Goal: Transaction & Acquisition: Book appointment/travel/reservation

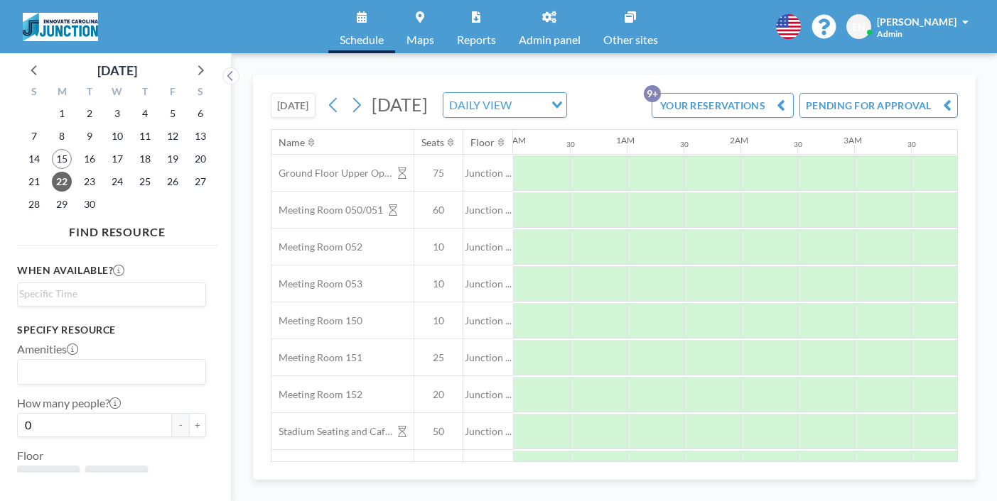
scroll to position [0, 693]
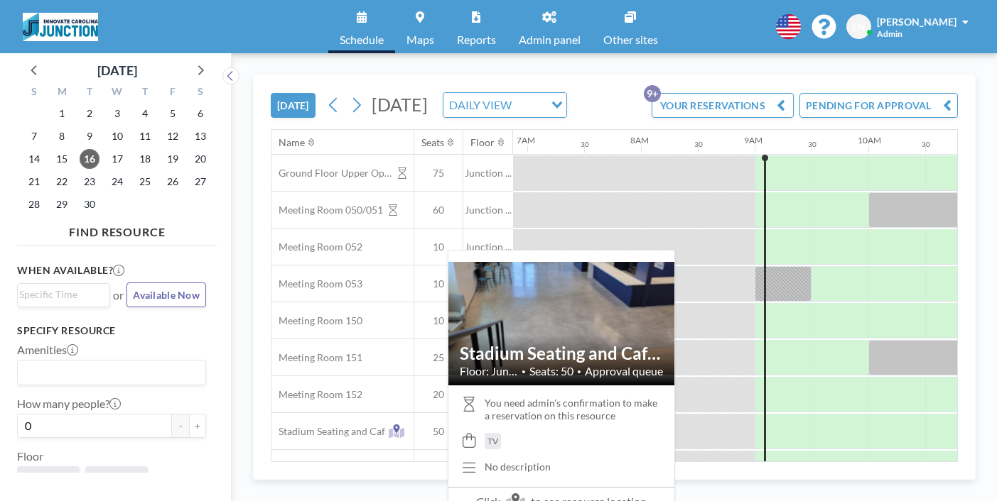
scroll to position [0, 785]
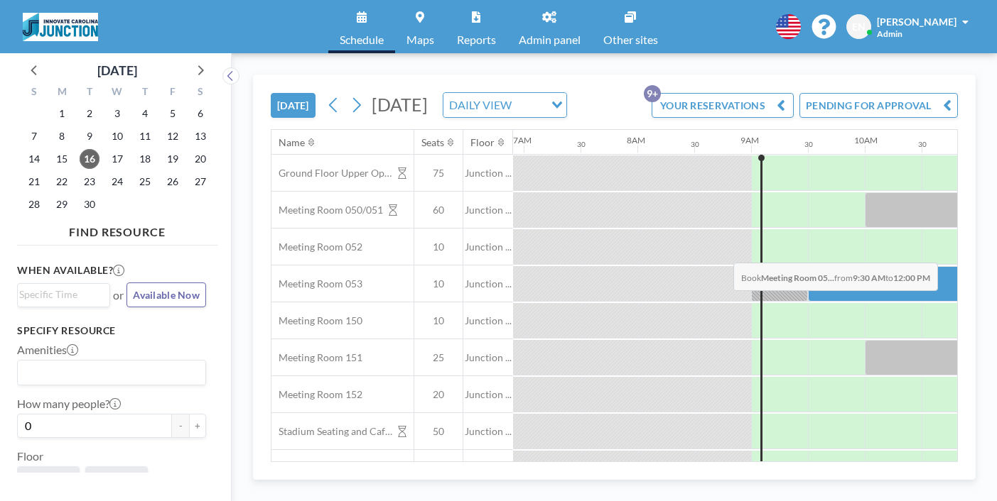
drag, startPoint x: 522, startPoint y: 239, endPoint x: 729, endPoint y: 229, distance: 206.9
click at [808, 266] on div at bounding box center [950, 284] width 284 height 36
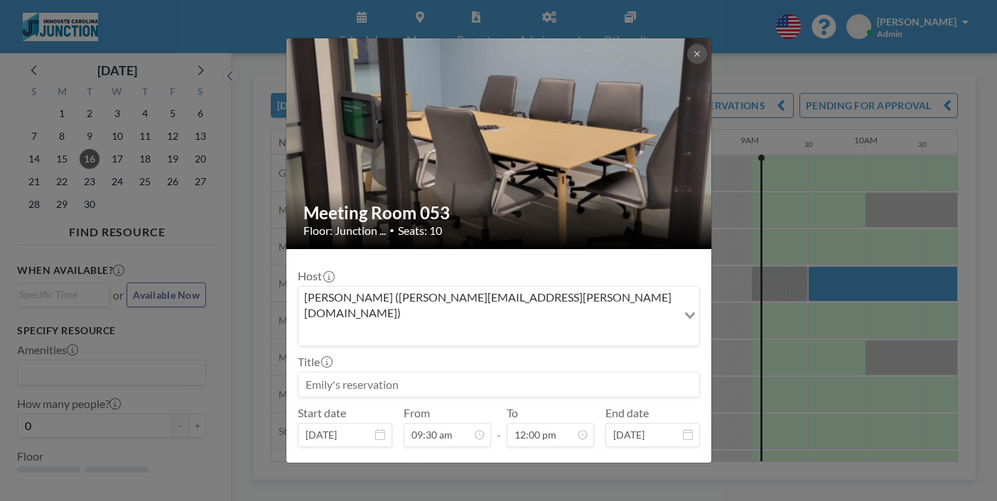
click at [440, 373] on input at bounding box center [498, 385] width 401 height 24
type input "J"
type input "CED/Entrepre"
drag, startPoint x: 421, startPoint y: 295, endPoint x: 266, endPoint y: 289, distance: 154.9
click at [266, 289] on div "Meeting Room 053 Floor: Junction ... • Seats: 10 Host Emily Nelson (emily.nelso…" at bounding box center [498, 250] width 997 height 501
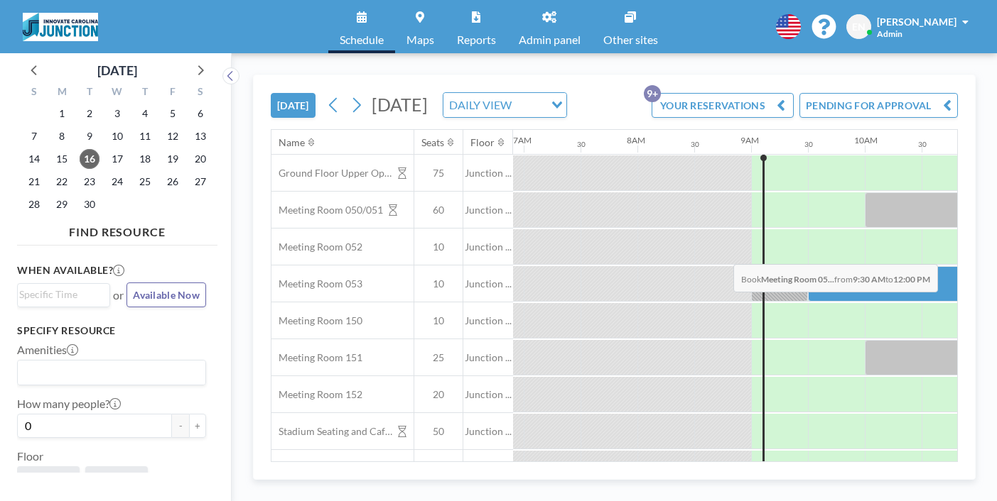
drag, startPoint x: 526, startPoint y: 237, endPoint x: 729, endPoint y: 231, distance: 202.5
click at [808, 266] on div at bounding box center [950, 284] width 284 height 36
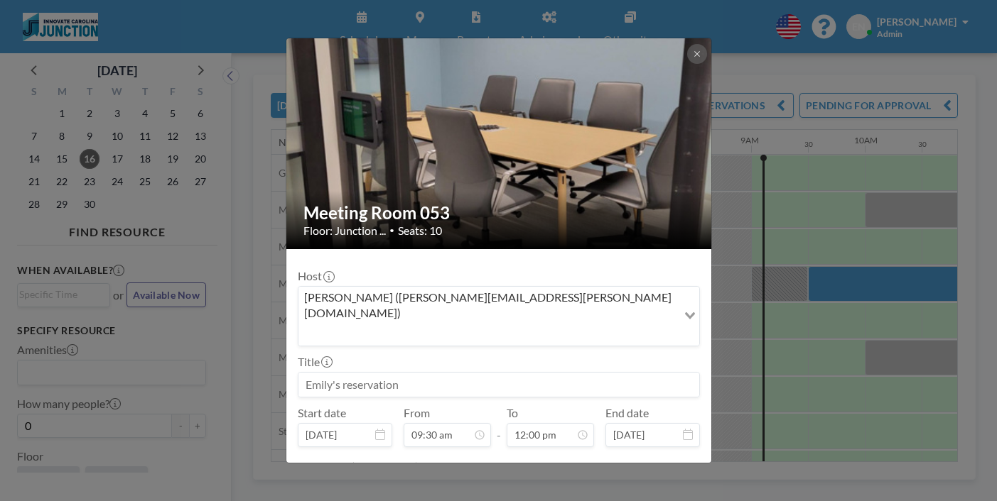
click at [494, 373] on input at bounding box center [498, 385] width 401 height 24
type input "Entrepreneurial Dev Office Hours"
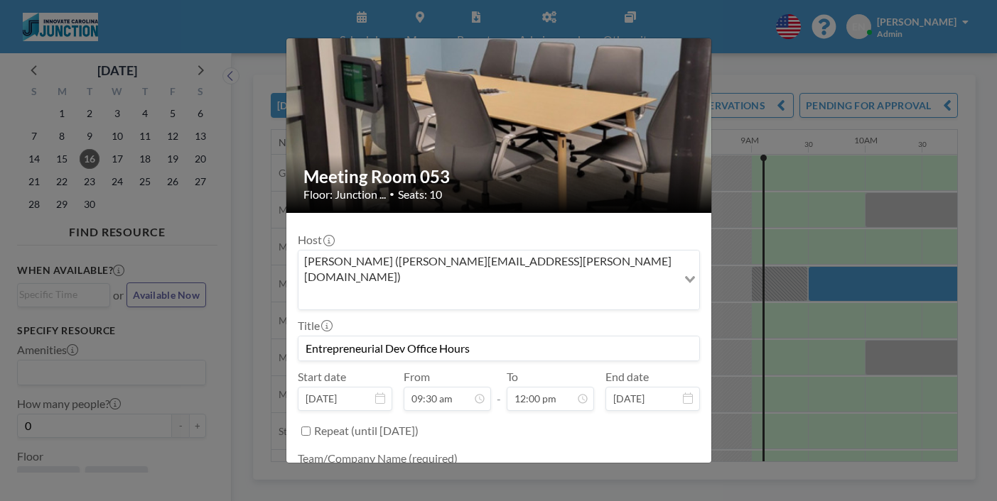
type textarea "CED"
type input "Entrepreneurial Dev Office Hours"
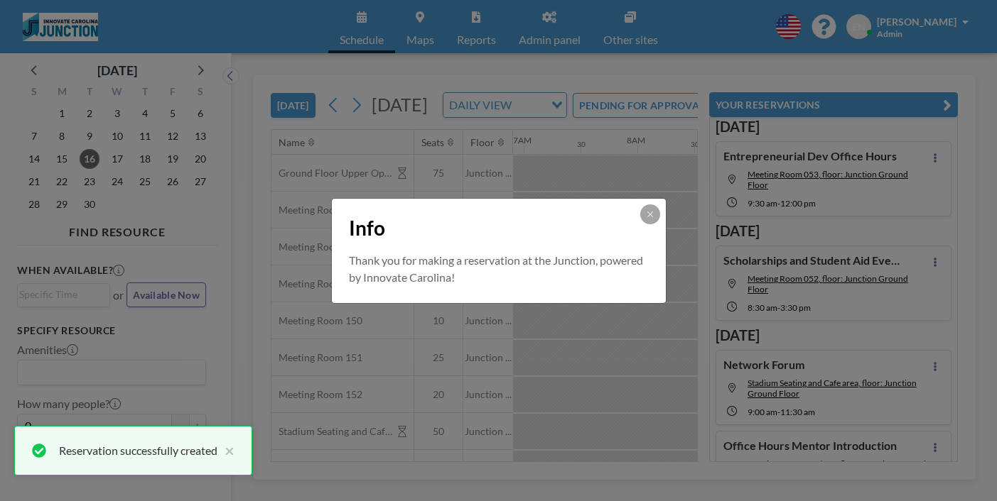
scroll to position [0, 0]
click at [640, 217] on button at bounding box center [650, 215] width 20 height 20
